Goal: Task Accomplishment & Management: Manage account settings

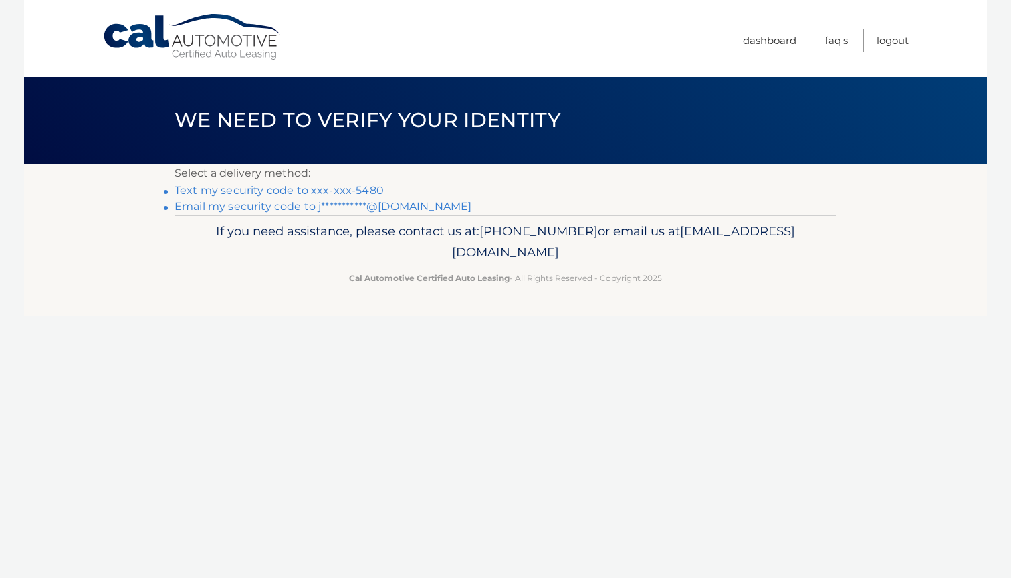
click at [260, 207] on link "**********" at bounding box center [322, 206] width 297 height 13
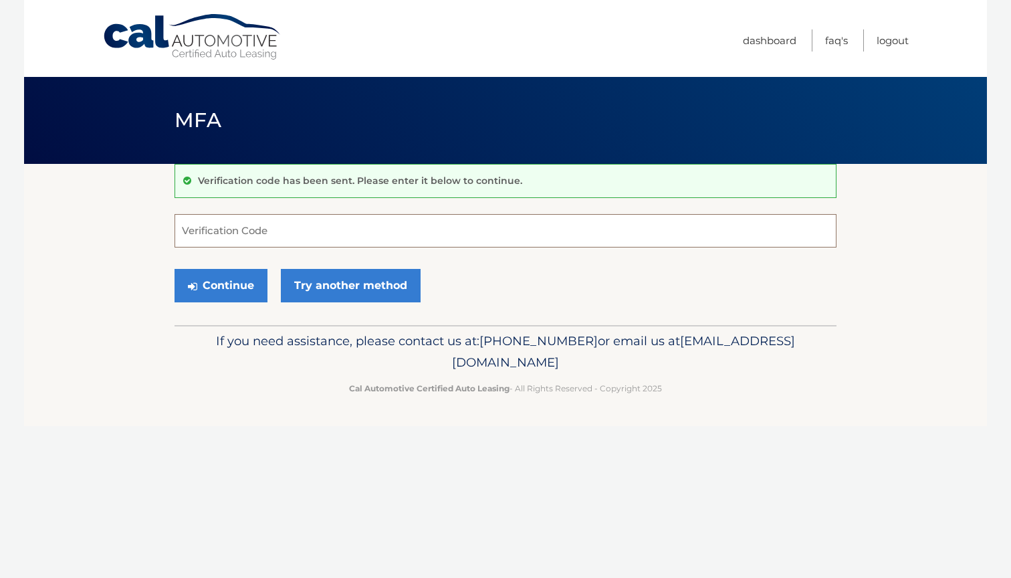
click at [241, 237] on input "Verification Code" at bounding box center [505, 230] width 662 height 33
paste input "639572"
click at [235, 280] on button "Continue" at bounding box center [220, 285] width 93 height 33
type input "639572"
click at [221, 289] on button "Continue" at bounding box center [220, 285] width 93 height 33
